Goal: Task Accomplishment & Management: Use online tool/utility

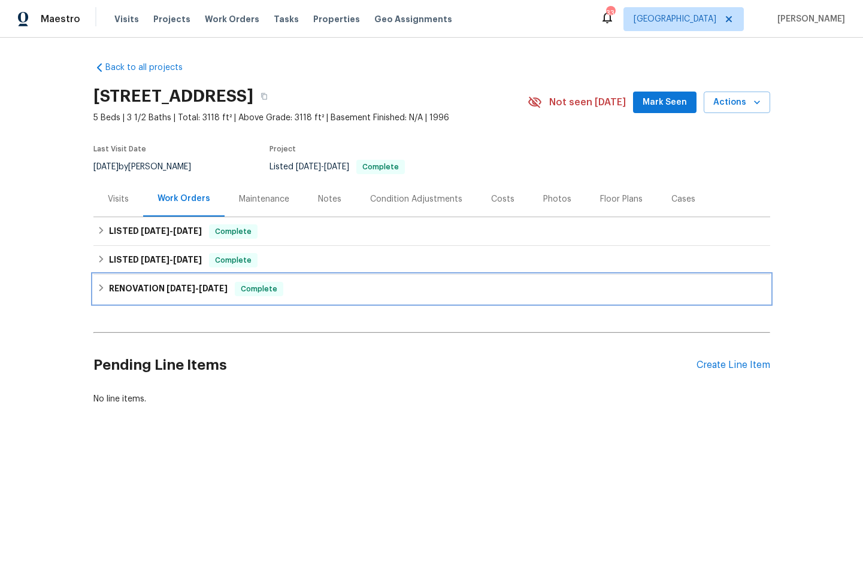
click at [130, 285] on h6 "RENOVATION [DATE] - [DATE]" at bounding box center [168, 289] width 119 height 14
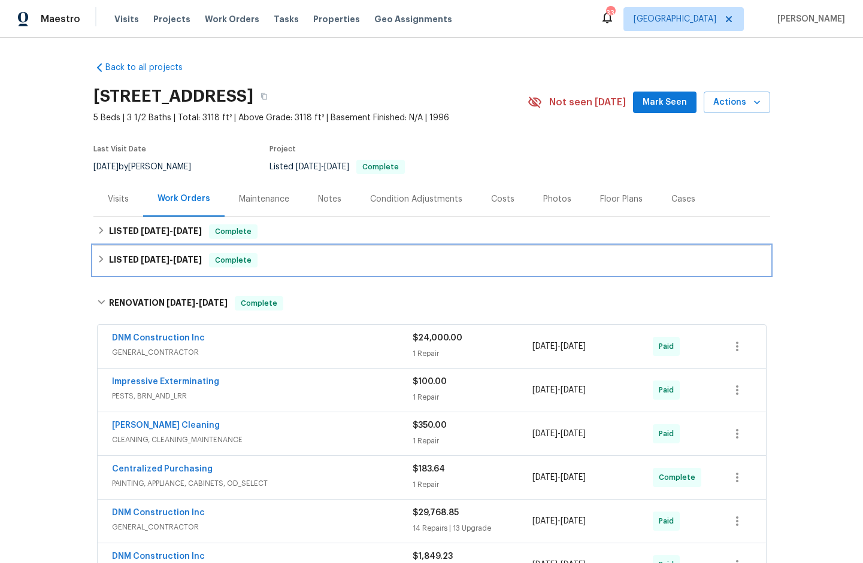
click at [126, 259] on h6 "LISTED [DATE] - [DATE]" at bounding box center [155, 260] width 93 height 14
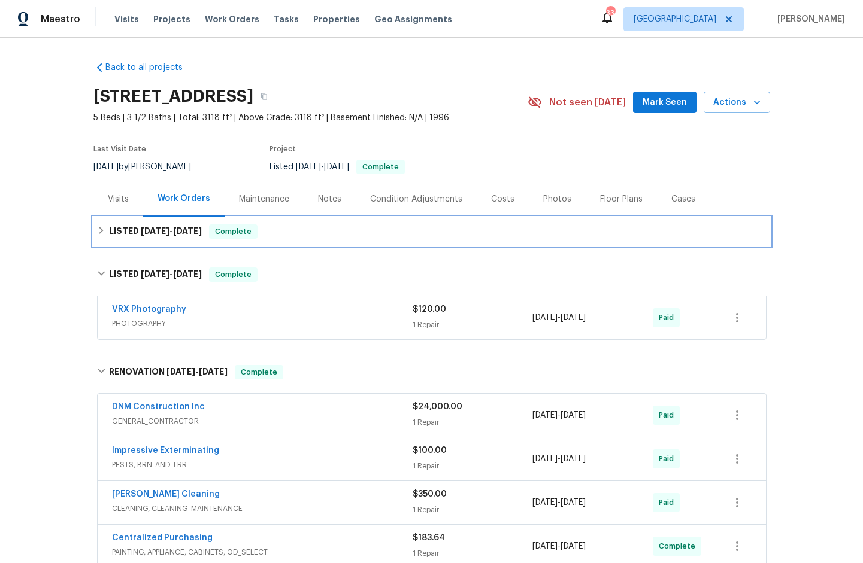
click at [120, 232] on h6 "LISTED [DATE] - [DATE]" at bounding box center [155, 231] width 93 height 14
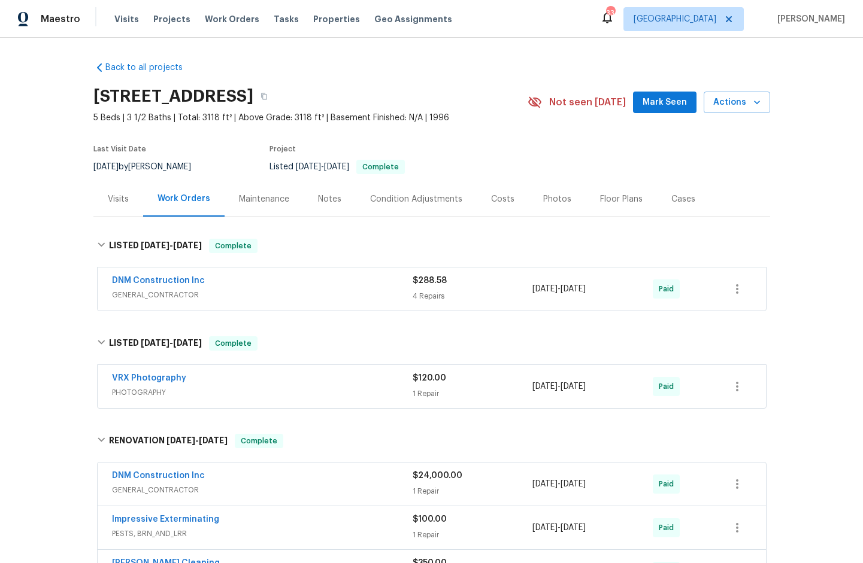
click at [145, 296] on span "GENERAL_CONTRACTOR" at bounding box center [262, 295] width 300 height 12
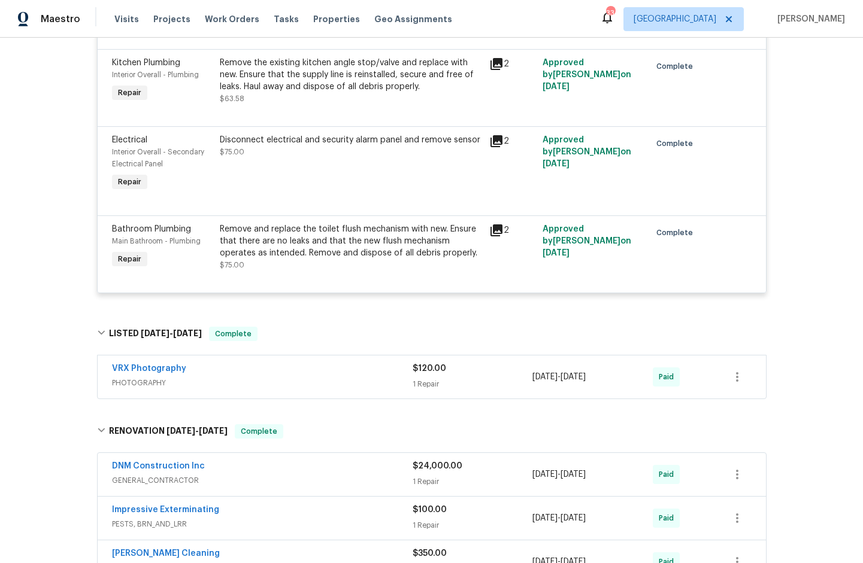
scroll to position [445, 0]
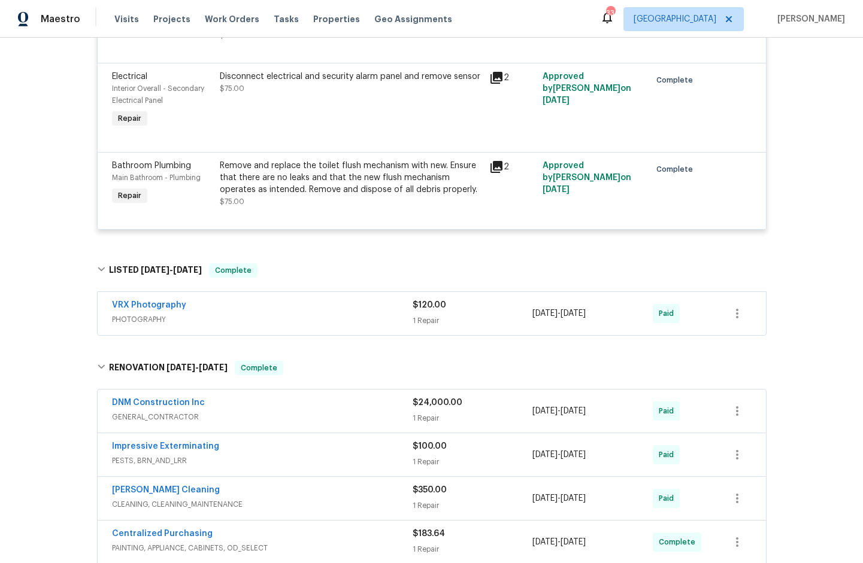
click at [144, 320] on span "PHOTOGRAPHY" at bounding box center [262, 320] width 300 height 12
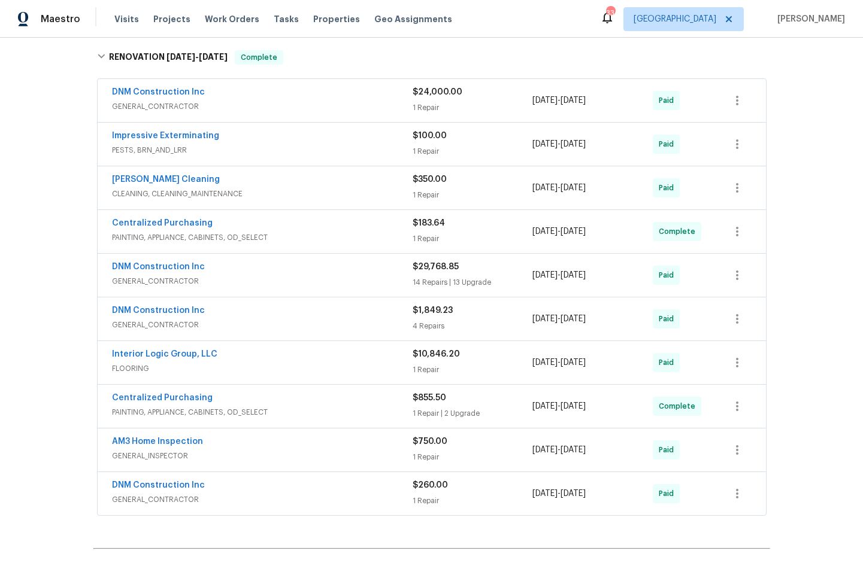
scroll to position [872, 0]
click at [163, 108] on span "GENERAL_CONTRACTOR" at bounding box center [262, 107] width 300 height 12
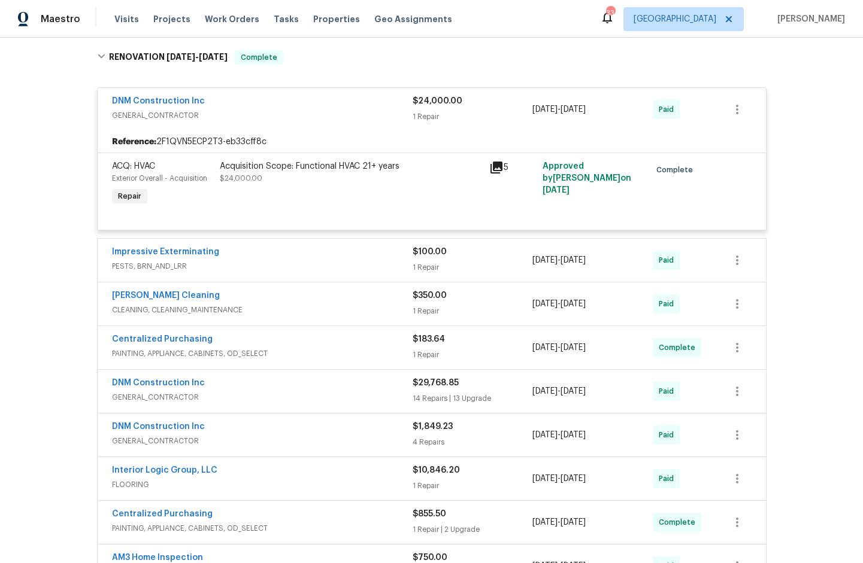
click at [156, 267] on span "PESTS, BRN_AND_LRR" at bounding box center [262, 266] width 300 height 12
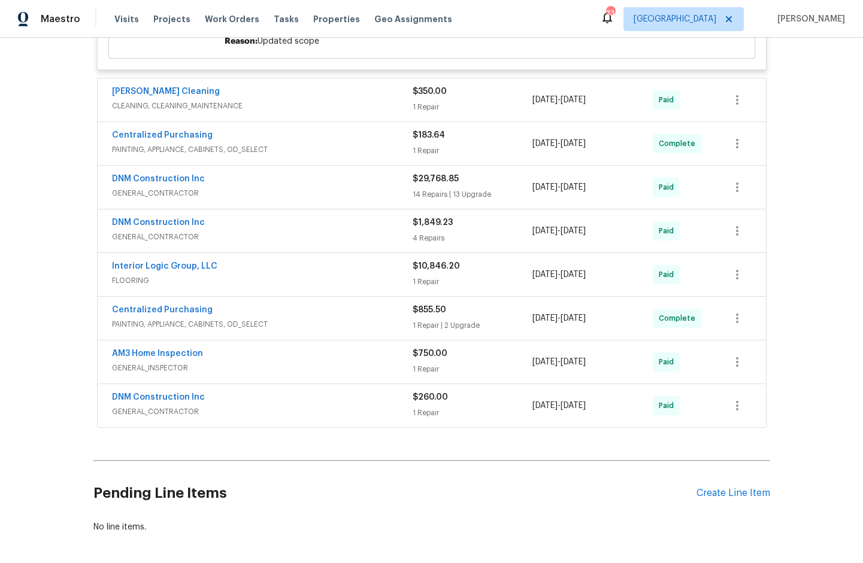
scroll to position [1261, 0]
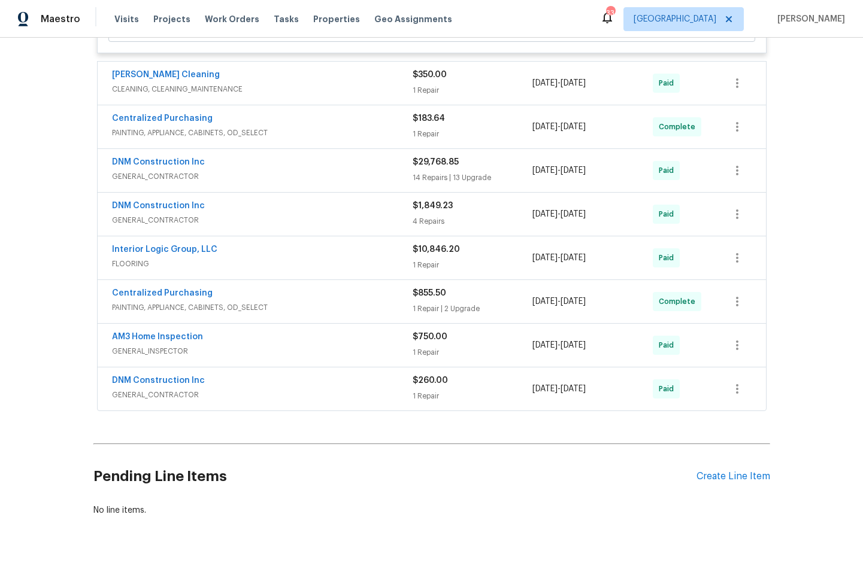
click at [164, 396] on span "GENERAL_CONTRACTOR" at bounding box center [262, 395] width 300 height 12
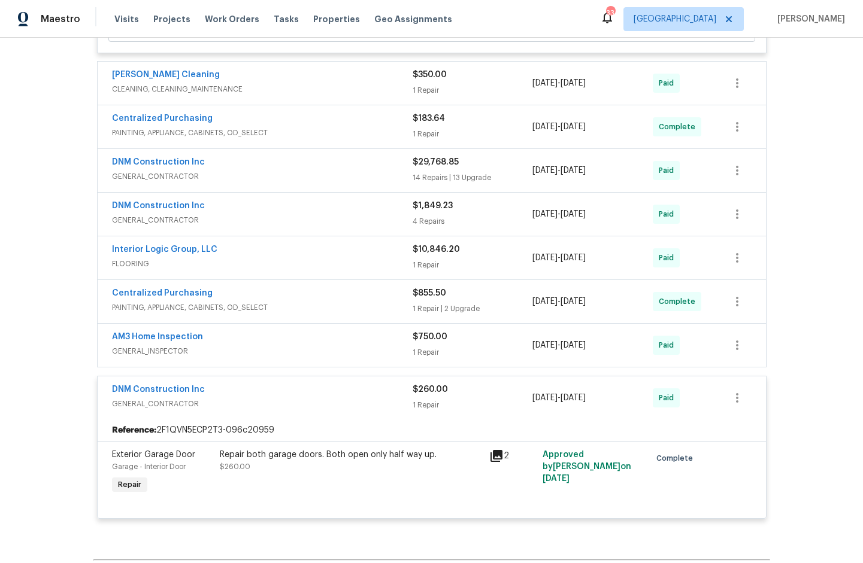
click at [157, 356] on span "GENERAL_INSPECTOR" at bounding box center [262, 351] width 300 height 12
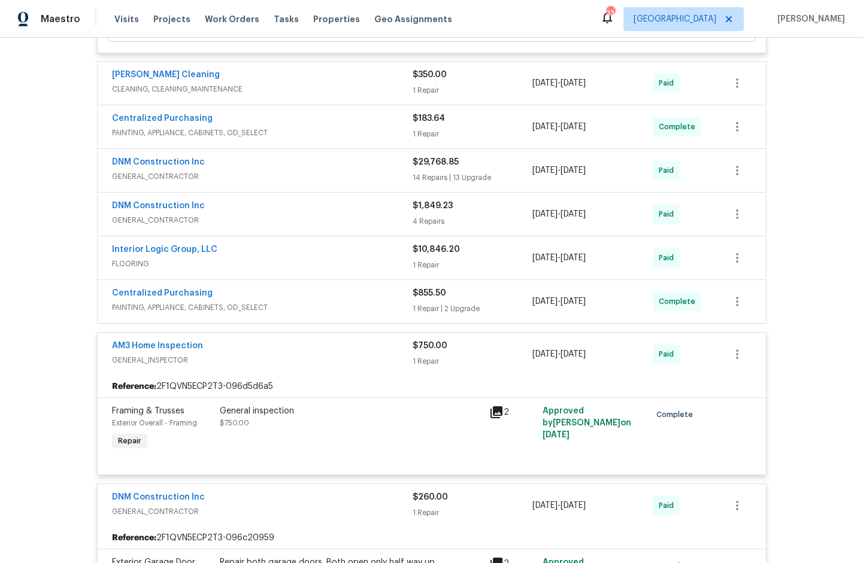
click at [156, 312] on span "PAINTING, APPLIANCE, CABINETS, OD_SELECT" at bounding box center [262, 308] width 300 height 12
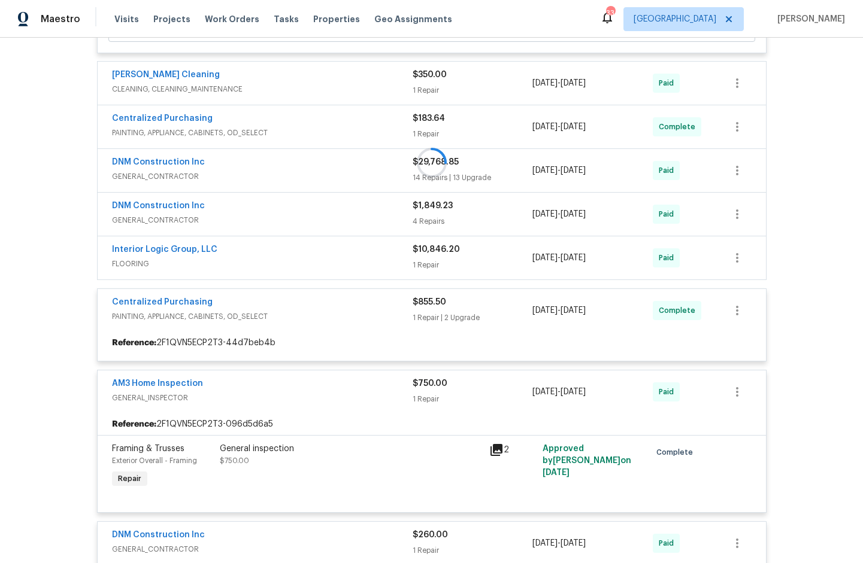
click at [132, 267] on span "FLOORING" at bounding box center [262, 264] width 300 height 12
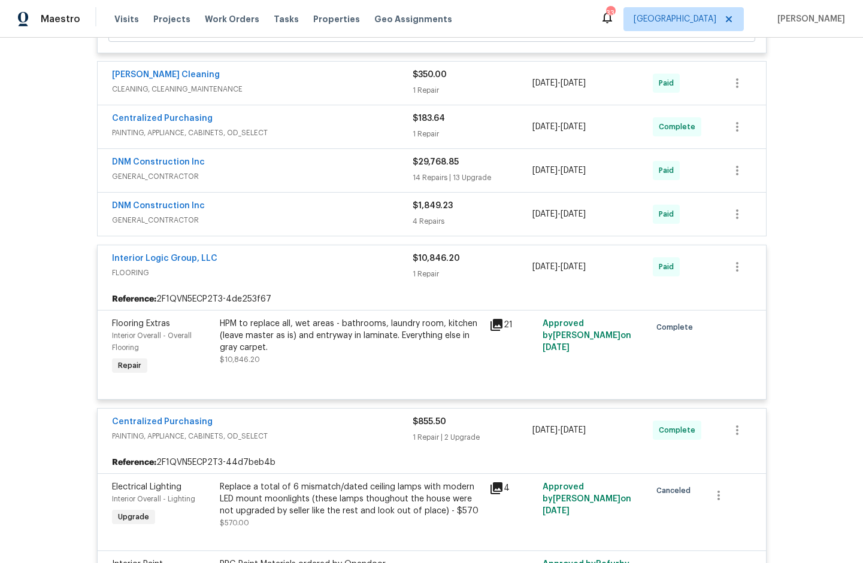
click at [127, 226] on span "GENERAL_CONTRACTOR" at bounding box center [262, 220] width 300 height 12
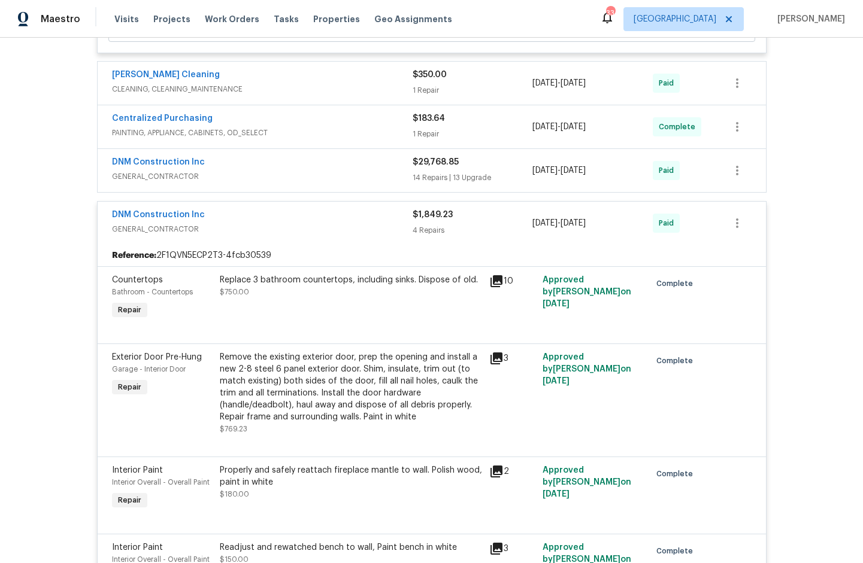
click at [133, 181] on span "GENERAL_CONTRACTOR" at bounding box center [262, 177] width 300 height 12
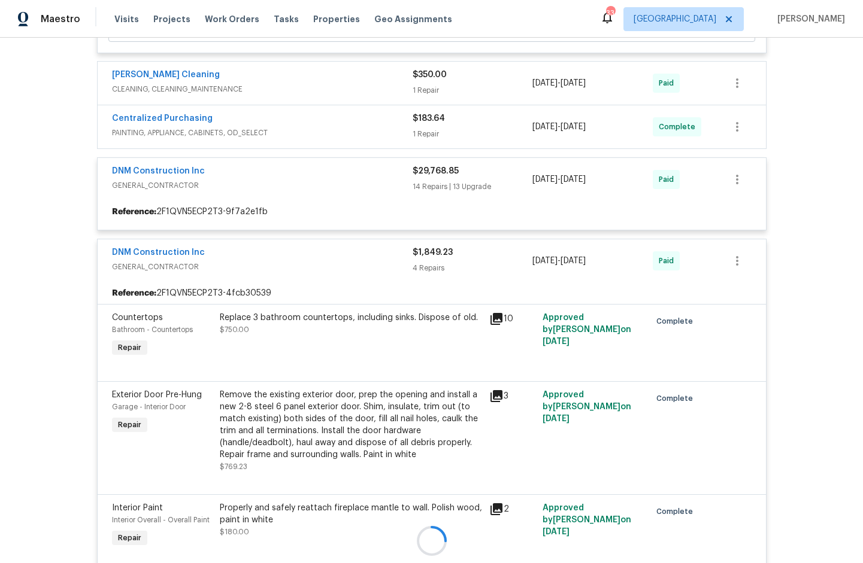
click at [129, 139] on div at bounding box center [431, 541] width 676 height 1785
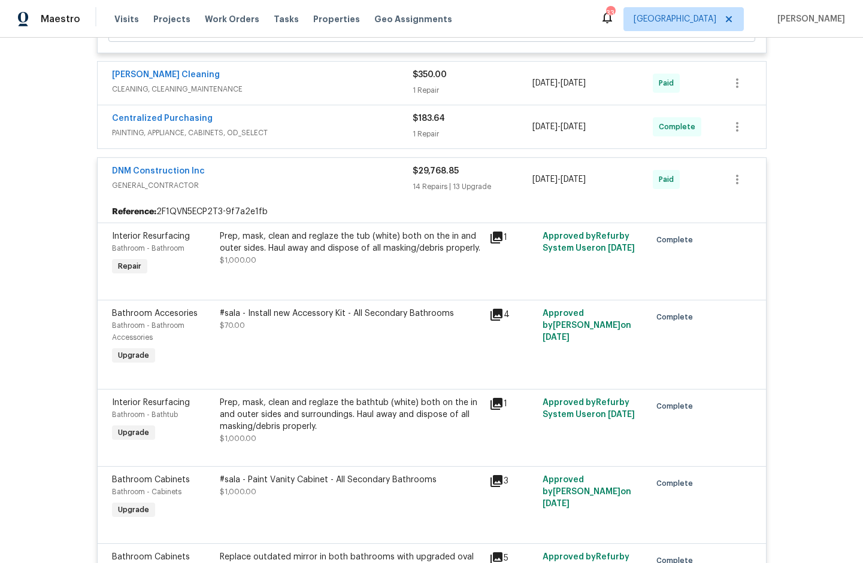
click at [130, 136] on span "PAINTING, APPLIANCE, CABINETS, OD_SELECT" at bounding box center [262, 133] width 300 height 12
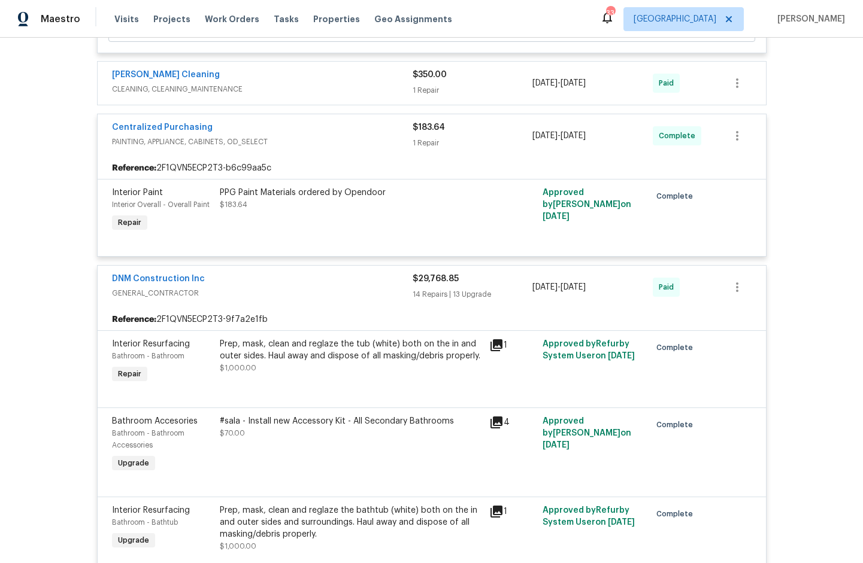
click at [133, 90] on span "CLEANING, CLEANING_MAINTENANCE" at bounding box center [262, 89] width 300 height 12
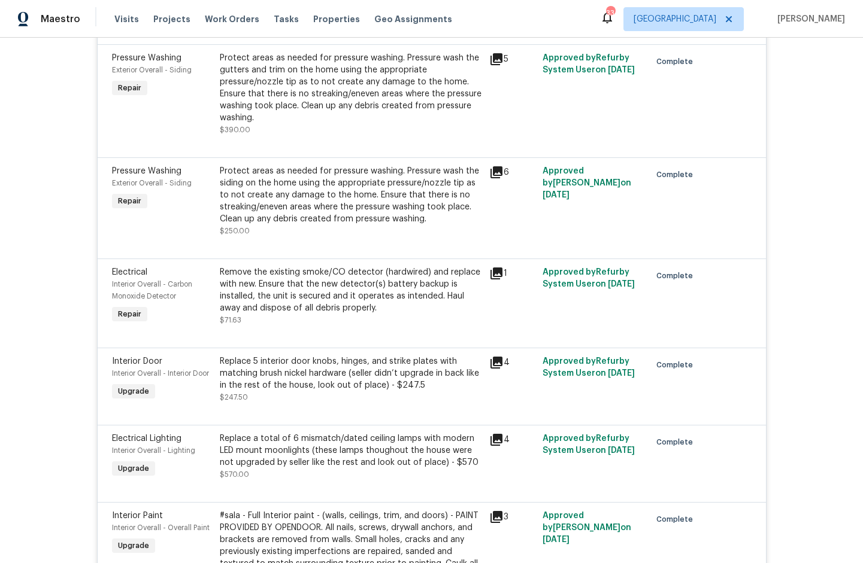
scroll to position [5105, 0]
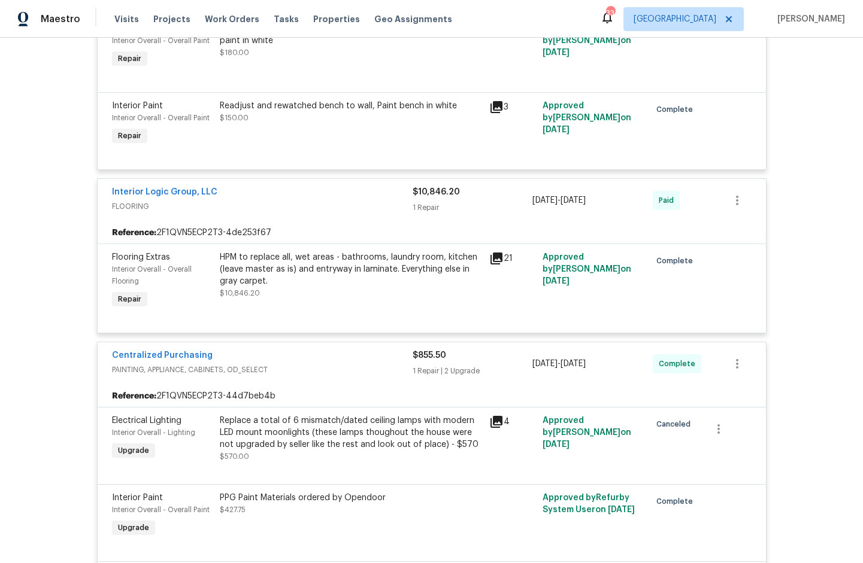
click at [490, 265] on icon at bounding box center [496, 259] width 12 height 12
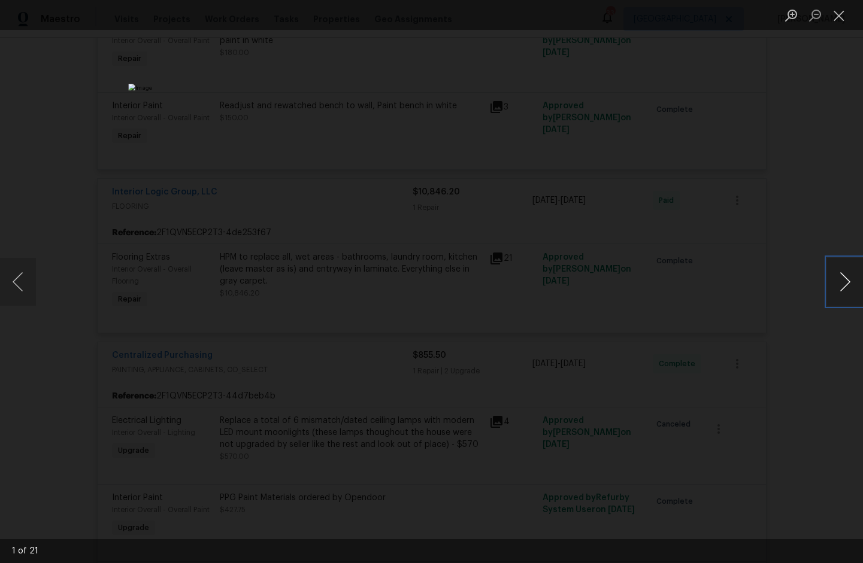
click at [842, 286] on button "Next image" at bounding box center [845, 282] width 36 height 48
click at [29, 284] on button "Previous image" at bounding box center [18, 282] width 36 height 48
click at [837, 284] on button "Next image" at bounding box center [845, 282] width 36 height 48
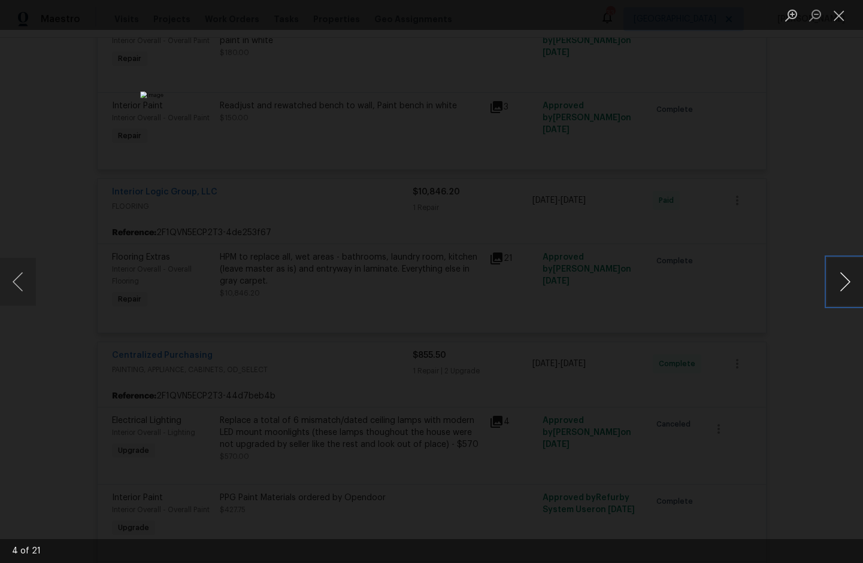
click at [837, 284] on button "Next image" at bounding box center [845, 282] width 36 height 48
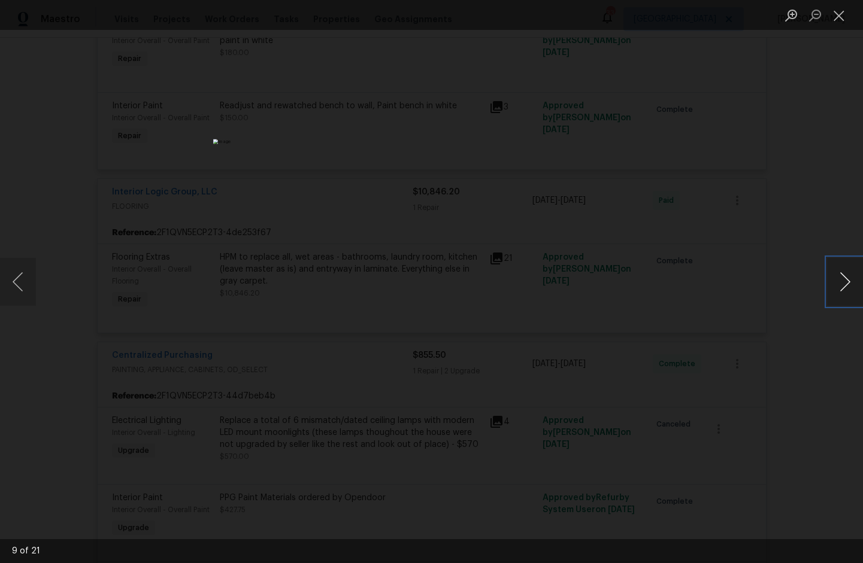
click at [837, 284] on button "Next image" at bounding box center [845, 282] width 36 height 48
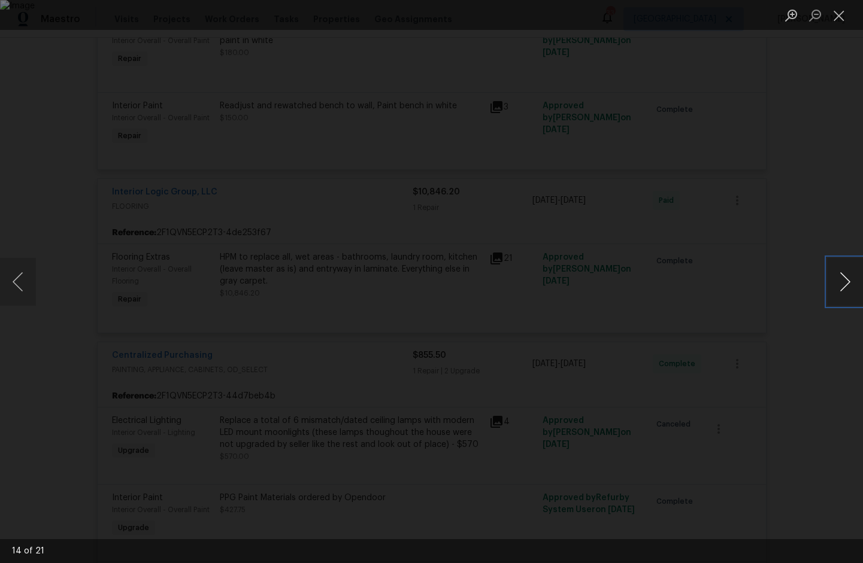
click at [837, 284] on button "Next image" at bounding box center [845, 282] width 36 height 48
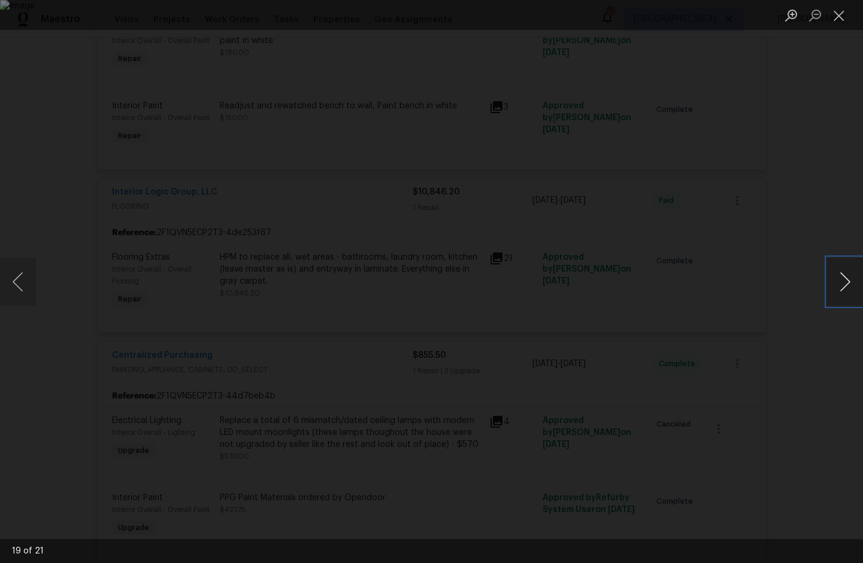
click at [837, 284] on button "Next image" at bounding box center [845, 282] width 36 height 48
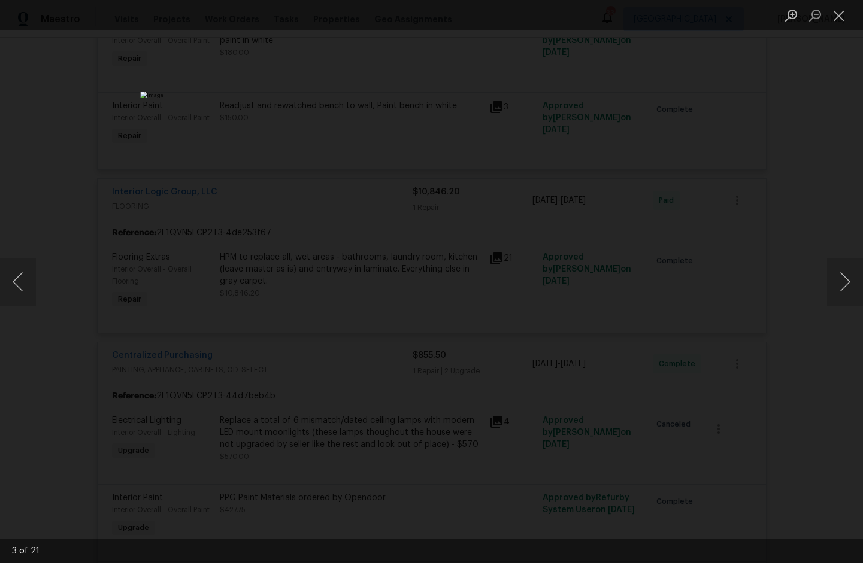
click at [815, 83] on div "Lightbox" at bounding box center [431, 281] width 863 height 563
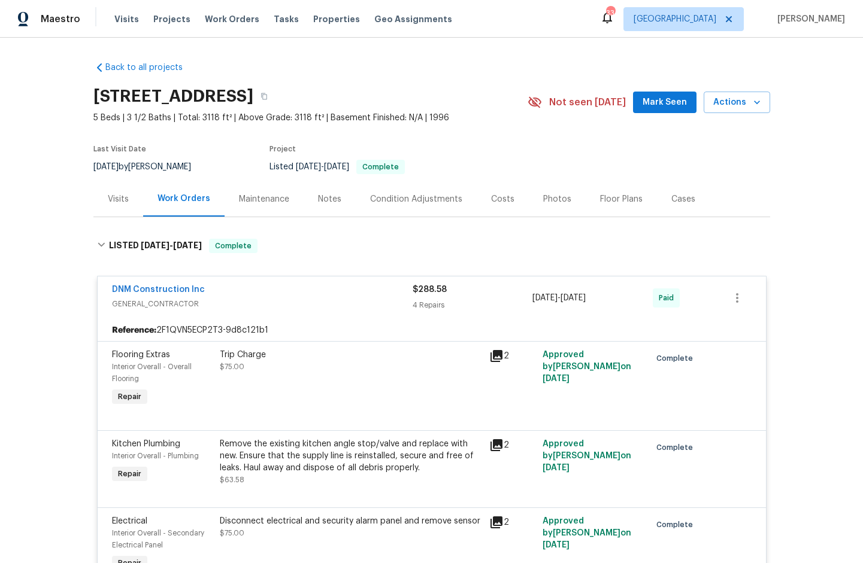
scroll to position [5081, 0]
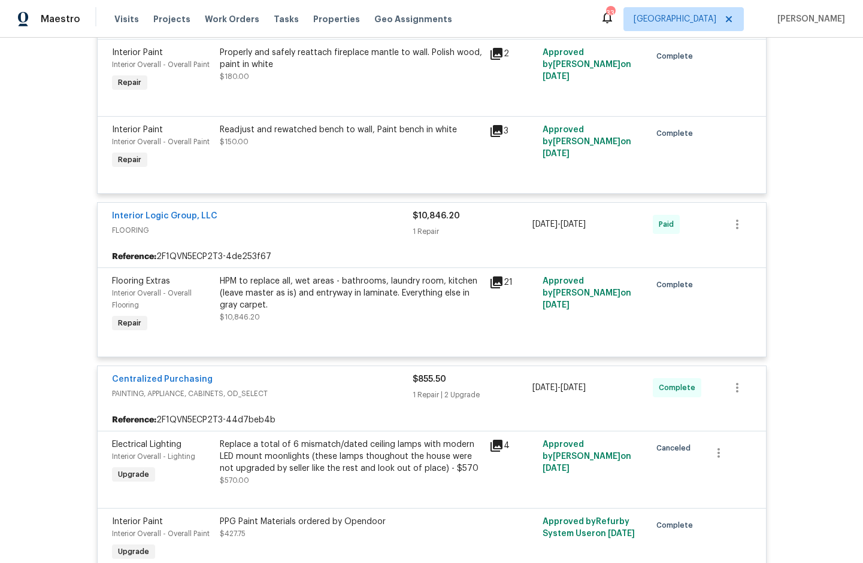
click at [491, 290] on icon at bounding box center [496, 282] width 14 height 14
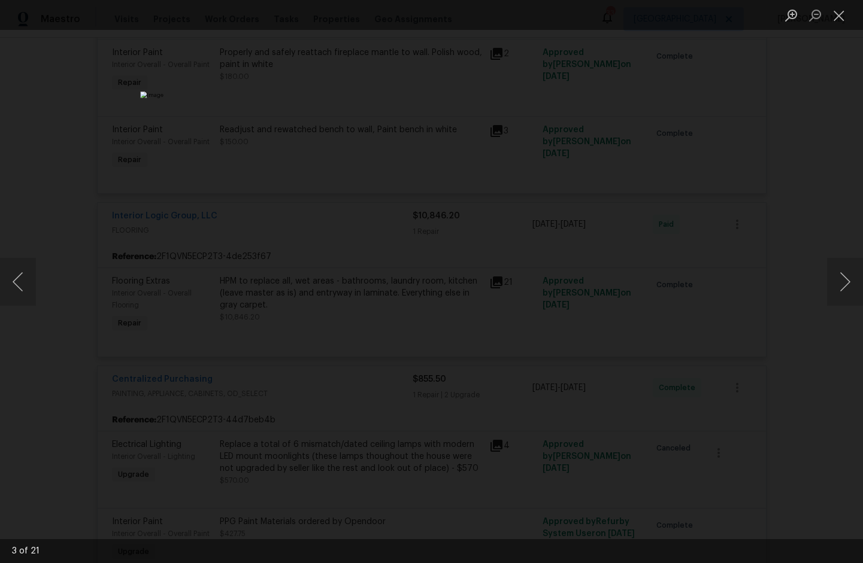
click at [794, 321] on div "Lightbox" at bounding box center [431, 281] width 863 height 563
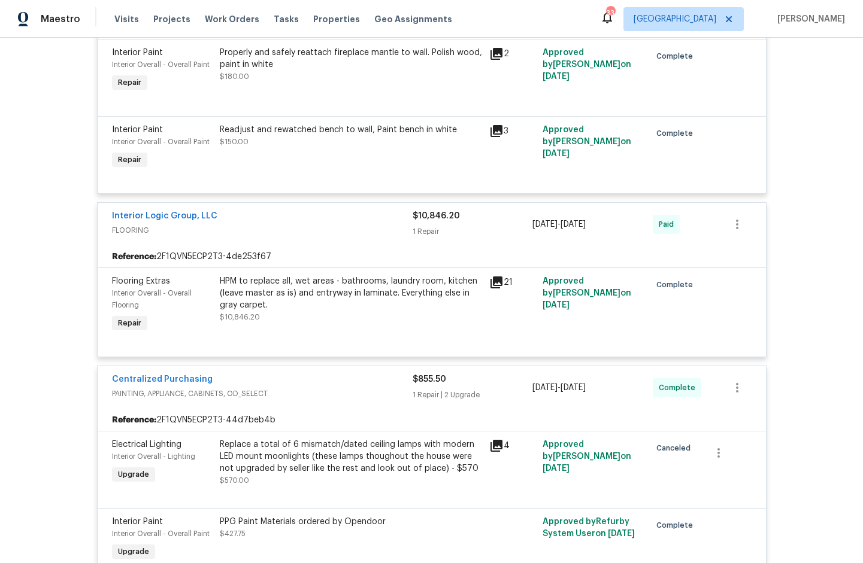
click at [496, 290] on icon at bounding box center [496, 282] width 14 height 14
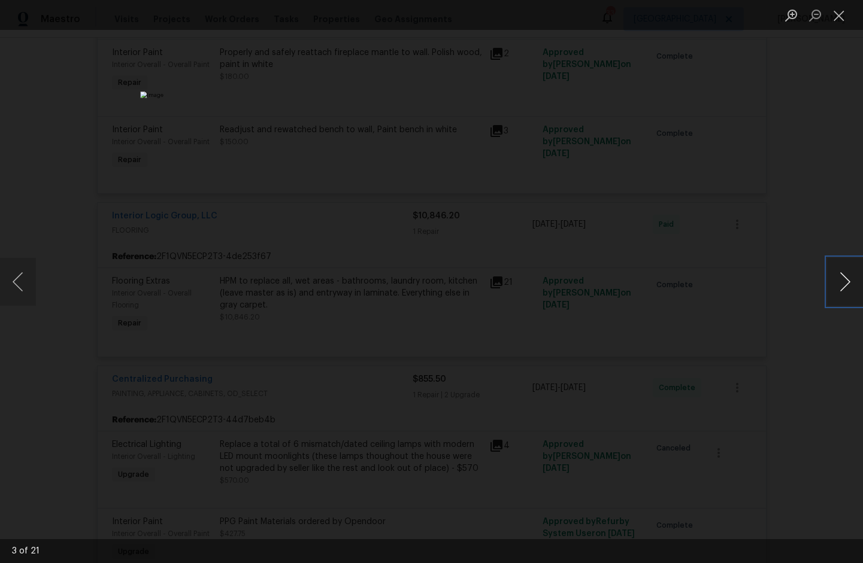
click at [832, 276] on button "Next image" at bounding box center [845, 282] width 36 height 48
click at [833, 277] on button "Next image" at bounding box center [845, 282] width 36 height 48
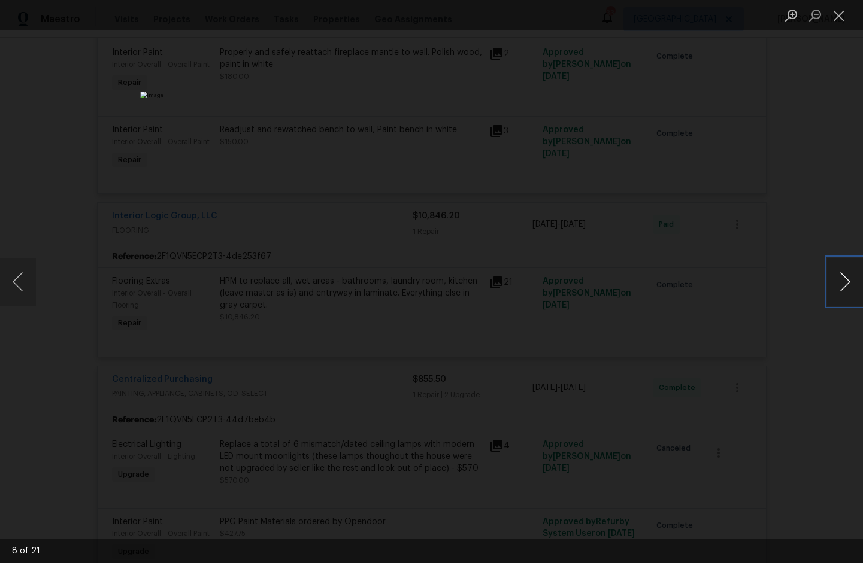
click at [833, 277] on button "Next image" at bounding box center [845, 282] width 36 height 48
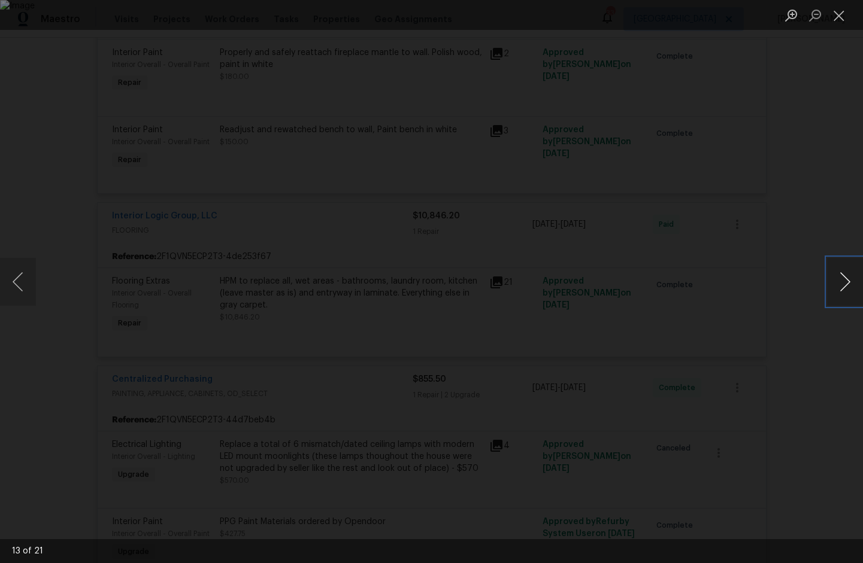
click at [833, 277] on button "Next image" at bounding box center [845, 282] width 36 height 48
click at [833, 278] on button "Next image" at bounding box center [845, 282] width 36 height 48
click at [832, 278] on button "Next image" at bounding box center [845, 282] width 36 height 48
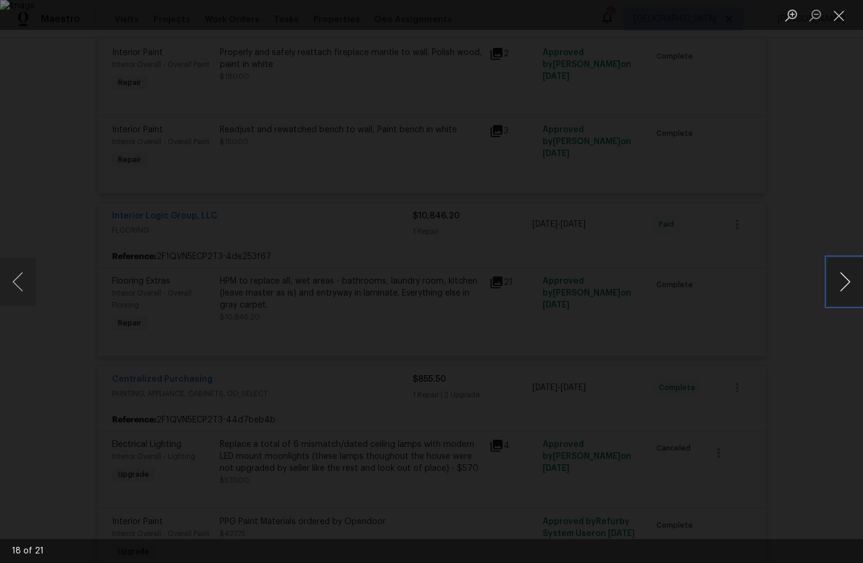
click at [832, 278] on button "Next image" at bounding box center [845, 282] width 36 height 48
click at [839, 17] on button "Close lightbox" at bounding box center [839, 15] width 24 height 21
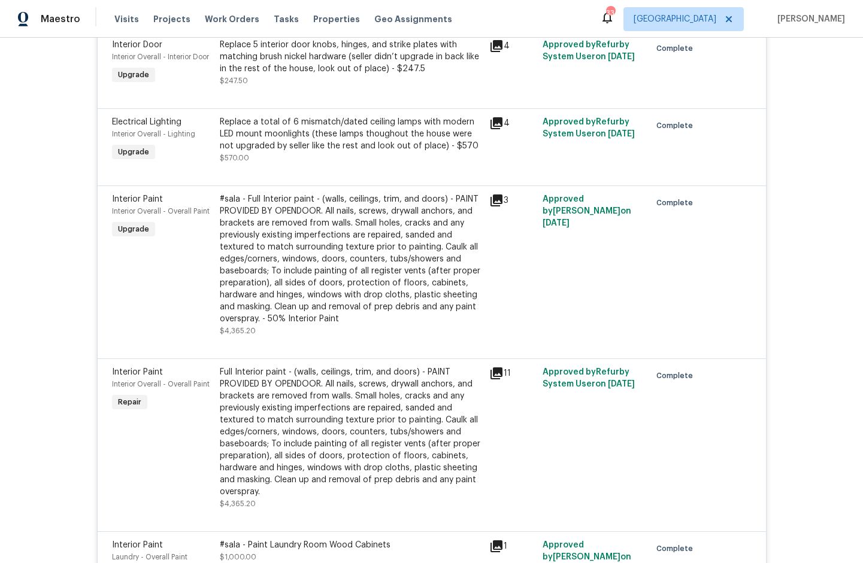
scroll to position [5031, 0]
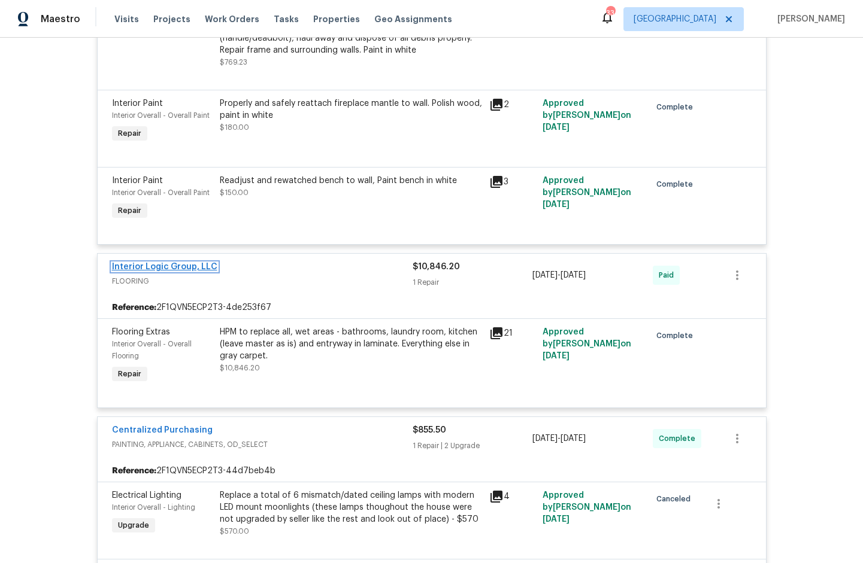
click at [174, 271] on link "Interior Logic Group, LLC" at bounding box center [164, 267] width 105 height 8
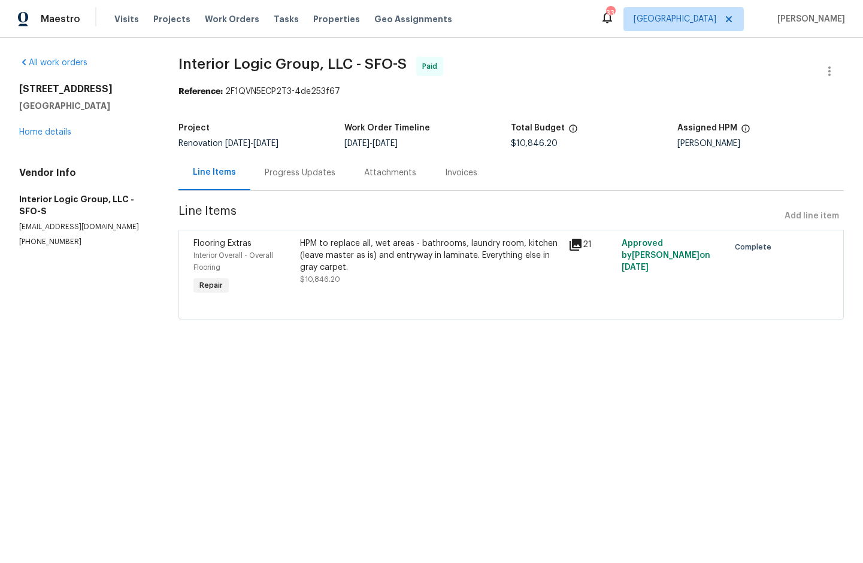
click at [453, 174] on div "Invoices" at bounding box center [461, 173] width 32 height 12
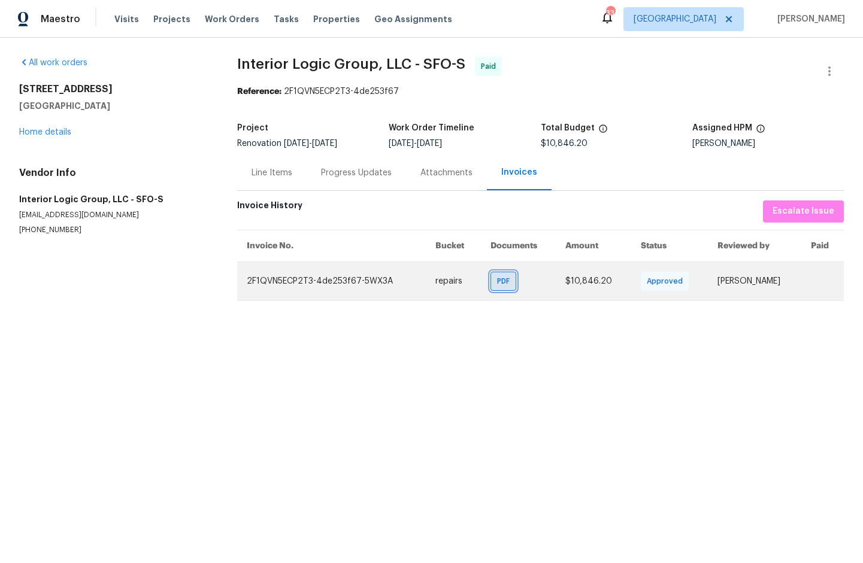
click at [497, 287] on span "PDF" at bounding box center [505, 281] width 17 height 12
